Goal: Share content

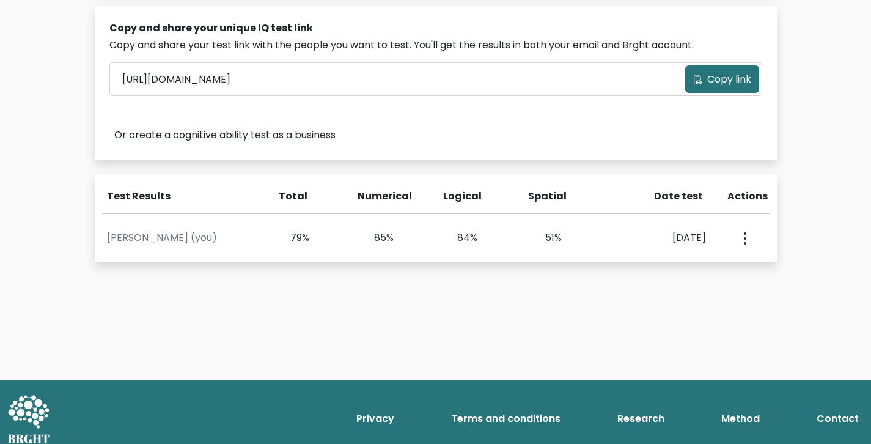
scroll to position [391, 0]
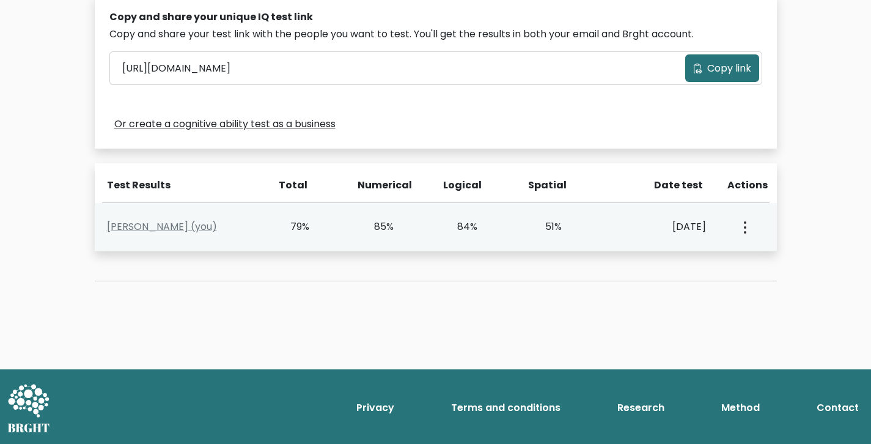
drag, startPoint x: 548, startPoint y: 225, endPoint x: 534, endPoint y: 227, distance: 14.2
click at [535, 226] on div "51%" at bounding box center [562, 227] width 84 height 15
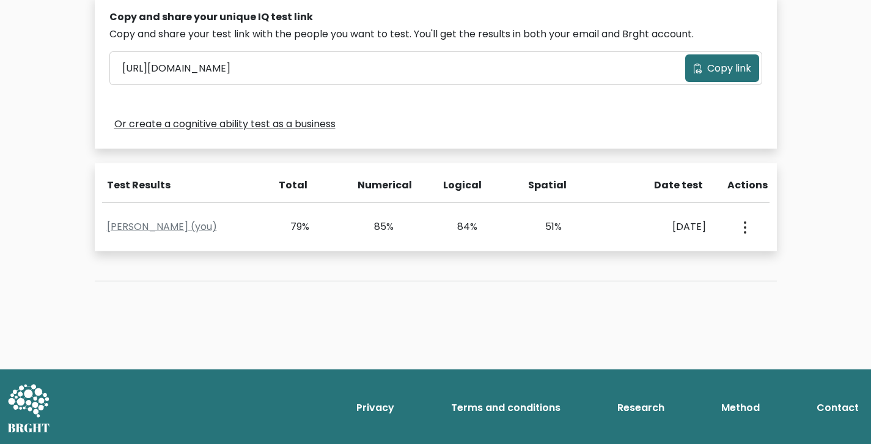
click at [531, 269] on div "Test the IQ of other people 40 questions 30 minutes English Create your unique …" at bounding box center [435, 1] width 697 height 620
click at [725, 62] on span "Copy link" at bounding box center [729, 68] width 44 height 15
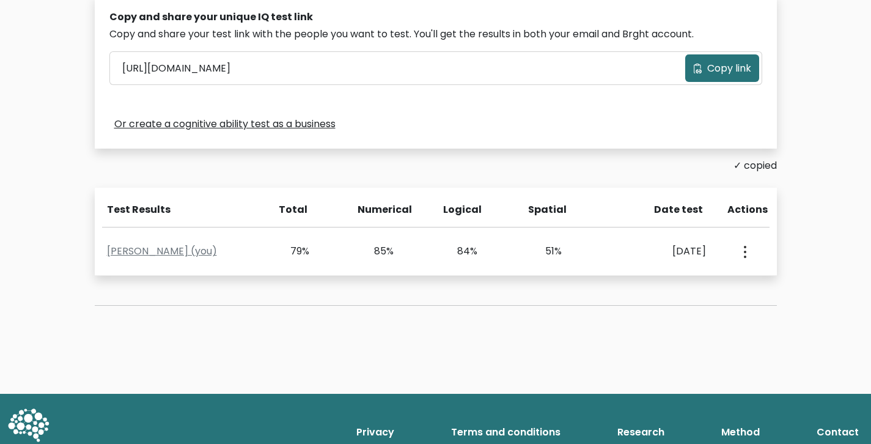
click at [724, 64] on span "Copy link" at bounding box center [729, 68] width 44 height 15
click at [212, 316] on div "Test the IQ of other people 40 questions 30 minutes English Create your unique …" at bounding box center [435, 13] width 697 height 644
drag, startPoint x: 571, startPoint y: 212, endPoint x: 522, endPoint y: 209, distance: 49.0
click at [522, 209] on div "Spatial" at bounding box center [564, 214] width 86 height 24
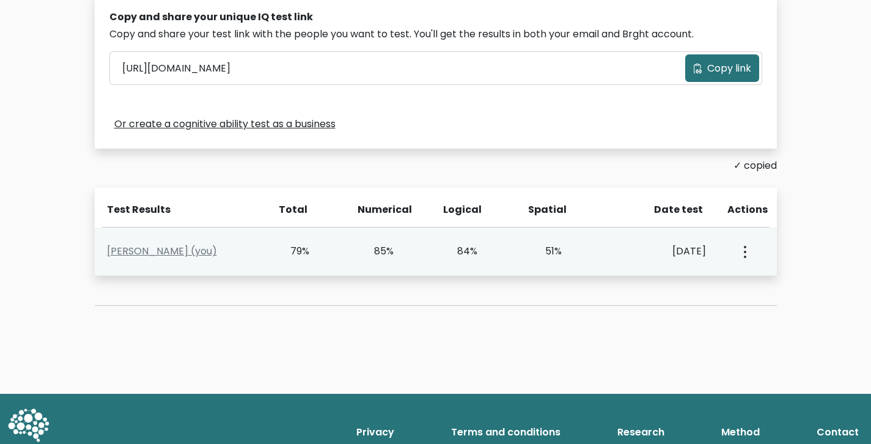
click at [549, 251] on div "51%" at bounding box center [544, 251] width 35 height 15
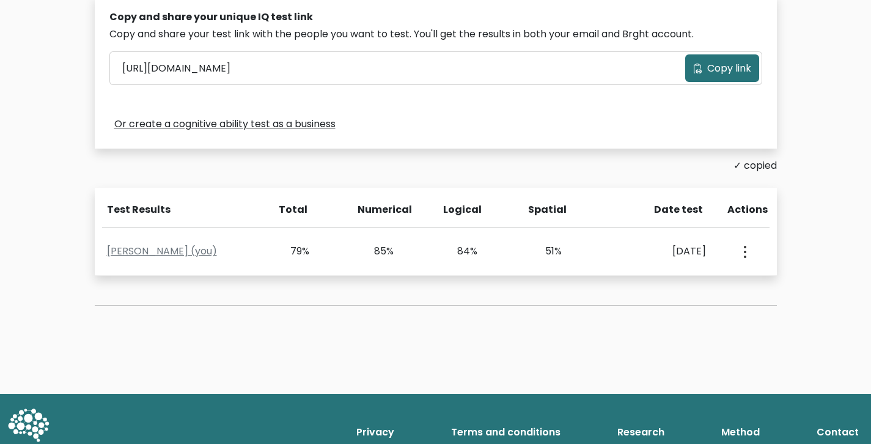
click at [576, 293] on div "Test the IQ of other people 40 questions 30 minutes English Create your unique …" at bounding box center [435, 13] width 697 height 644
